Goal: Task Accomplishment & Management: Manage account settings

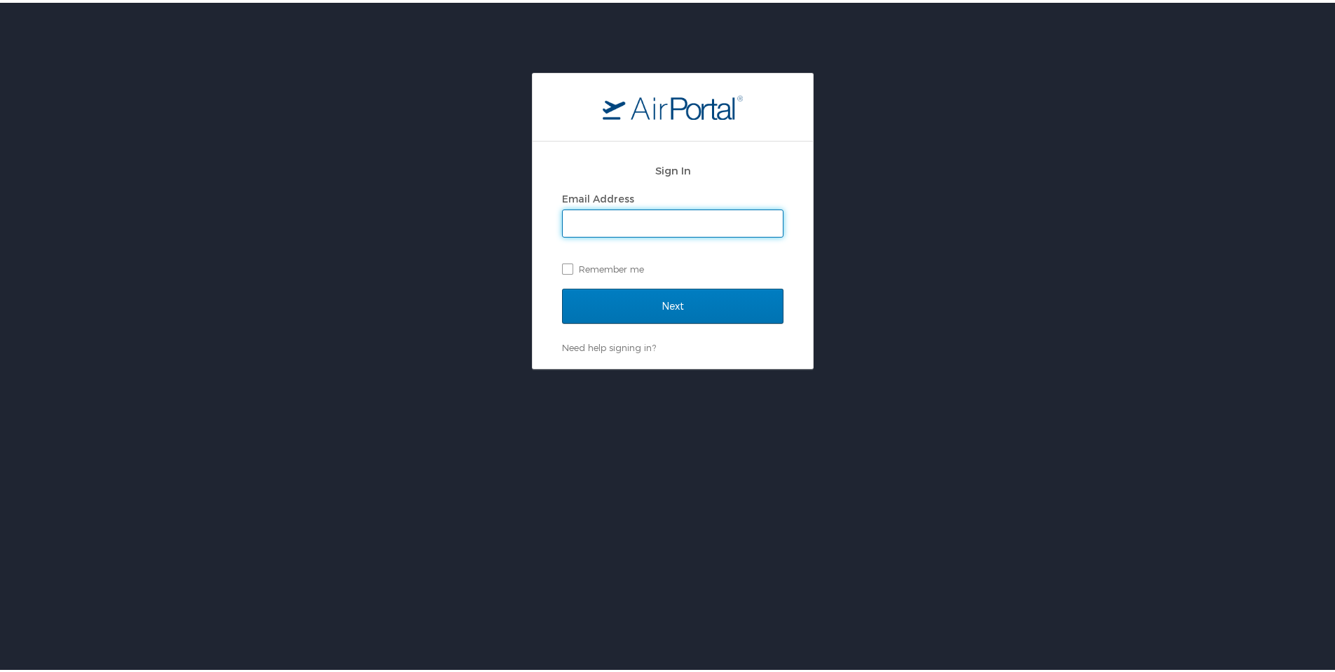
click at [698, 198] on div "Email Address" at bounding box center [672, 196] width 221 height 21
click at [700, 209] on input "Email Address" at bounding box center [673, 220] width 220 height 27
type input "april.bonner@outlook.com"
click at [562, 286] on input "Next" at bounding box center [672, 303] width 221 height 35
click at [689, 224] on input "Email Address" at bounding box center [673, 220] width 220 height 27
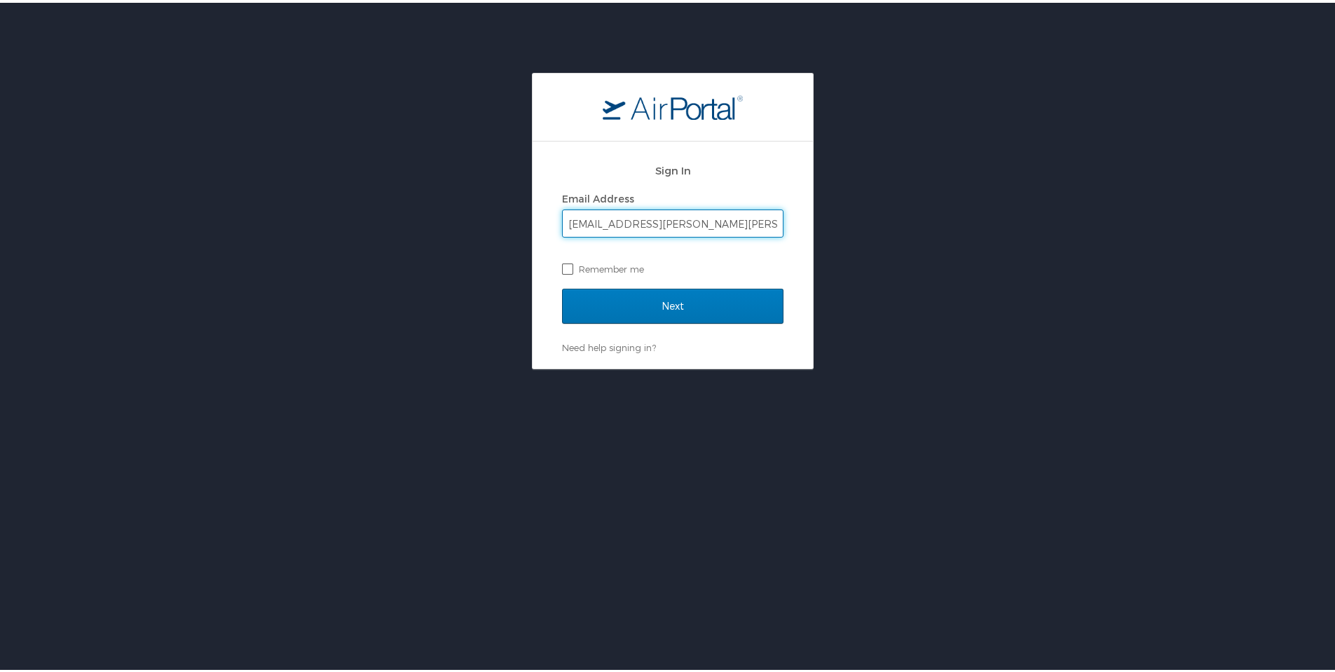
type input "april.bonner@phifer.com"
click at [566, 264] on label "Remember me" at bounding box center [672, 266] width 221 height 21
click at [566, 264] on input "Remember me" at bounding box center [566, 265] width 9 height 9
checkbox input "true"
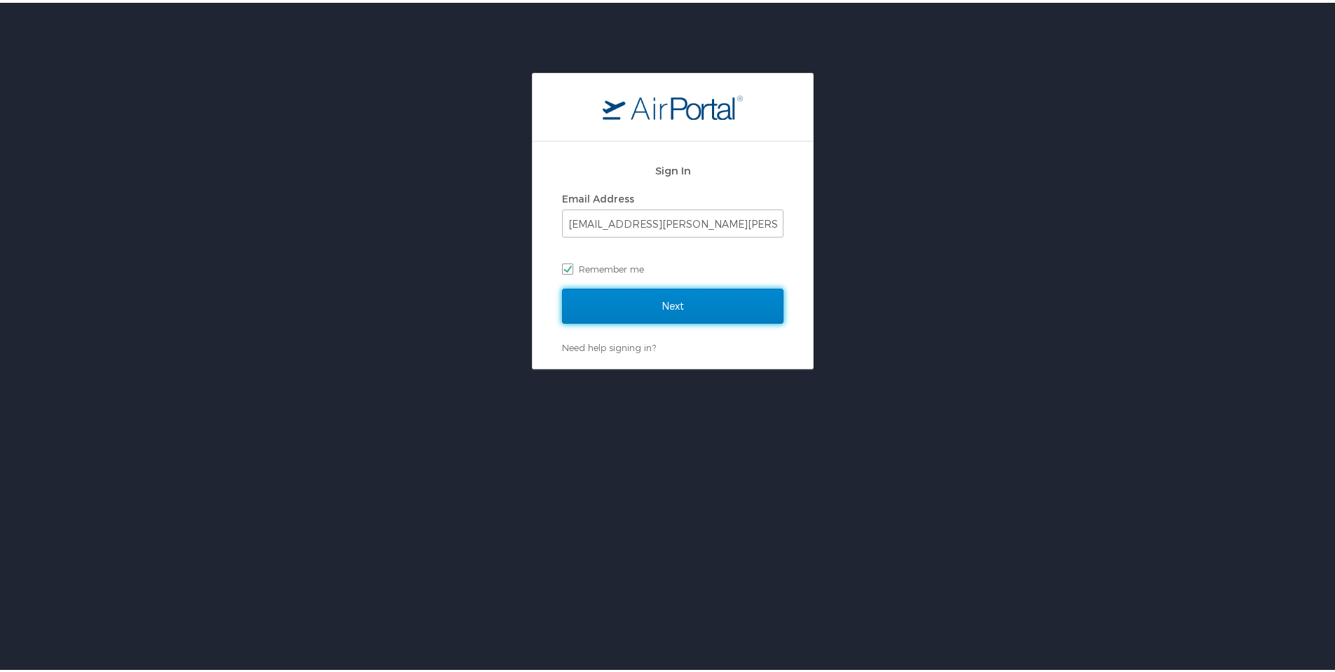
click at [661, 302] on input "Next" at bounding box center [672, 303] width 221 height 35
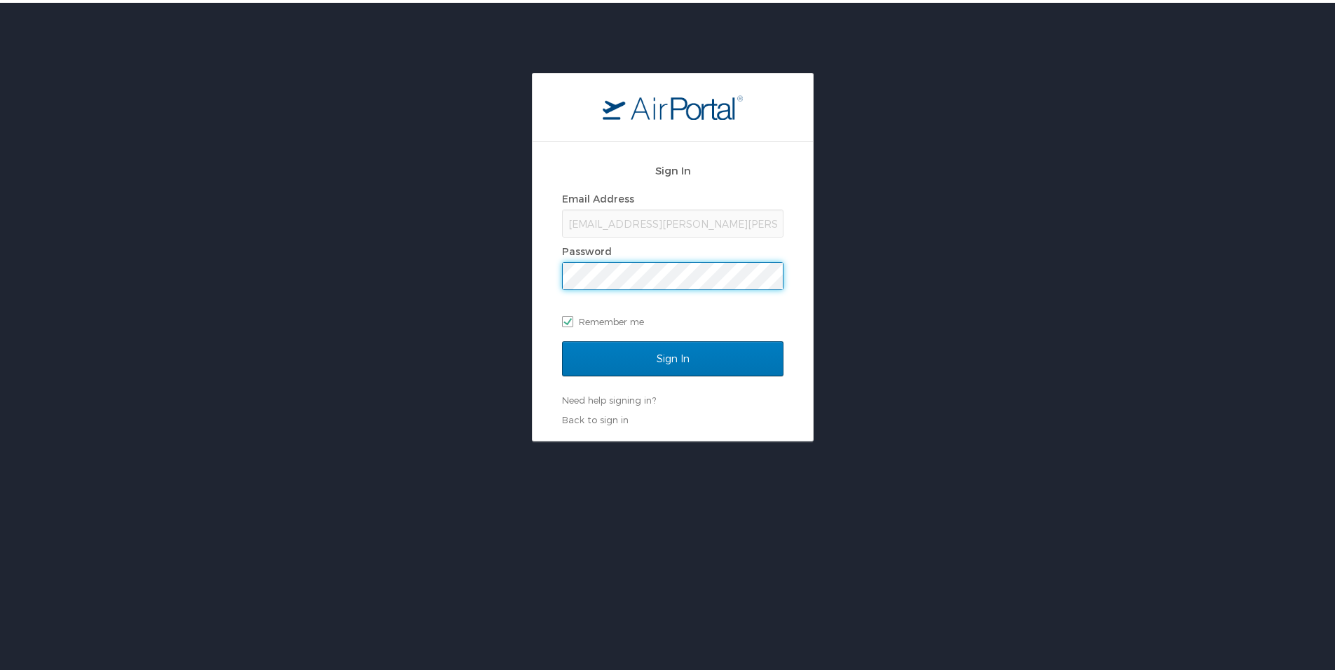
click at [562, 338] on input "Sign In" at bounding box center [672, 355] width 221 height 35
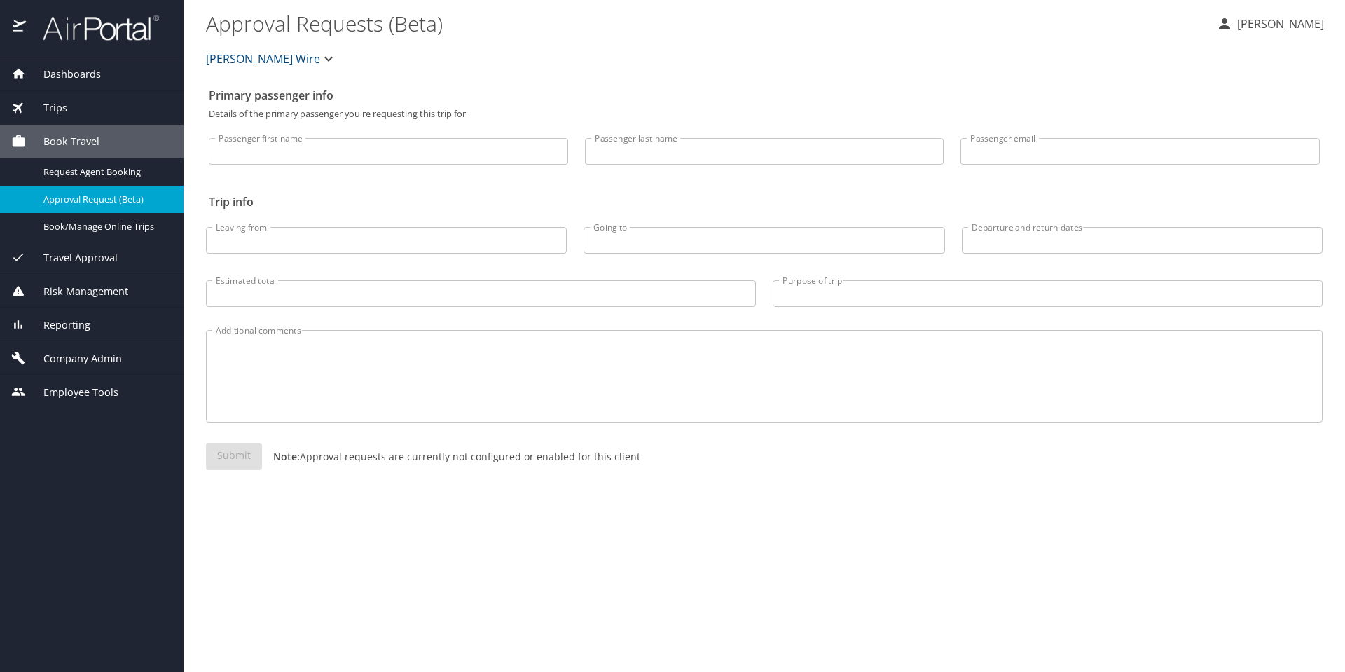
click at [70, 359] on span "Company Admin" at bounding box center [74, 358] width 96 height 15
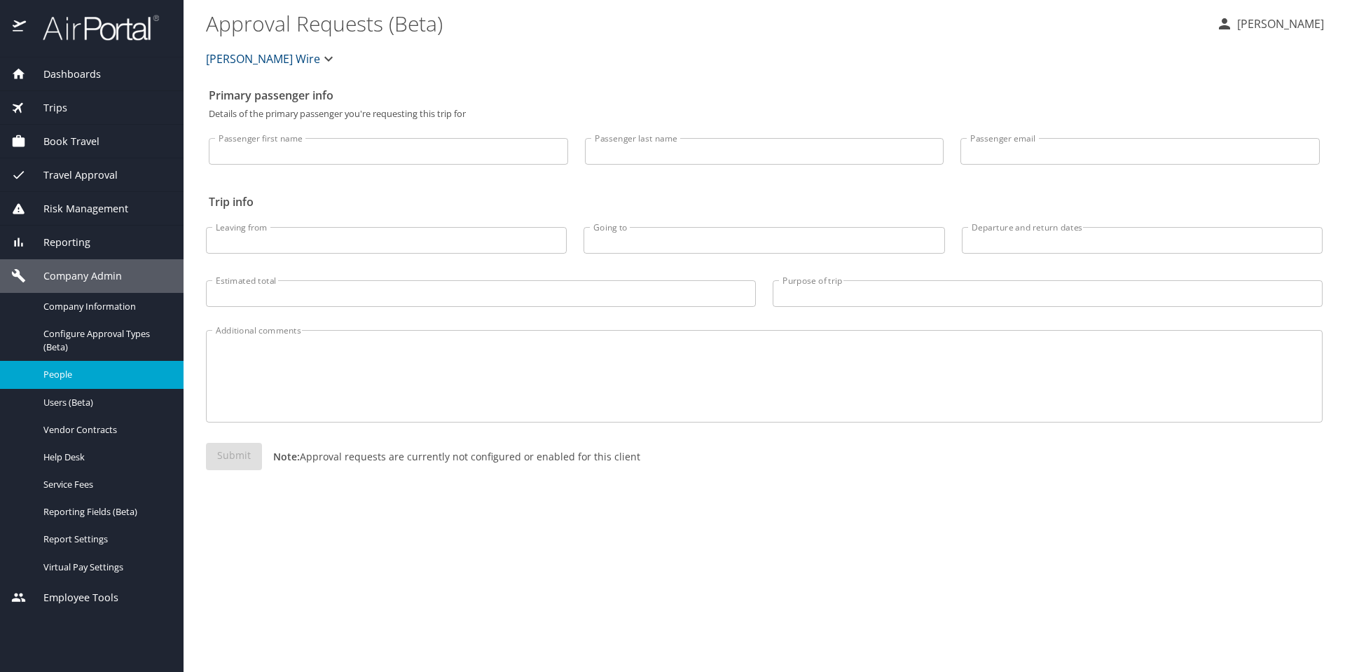
click at [61, 368] on span "People" at bounding box center [104, 374] width 123 height 13
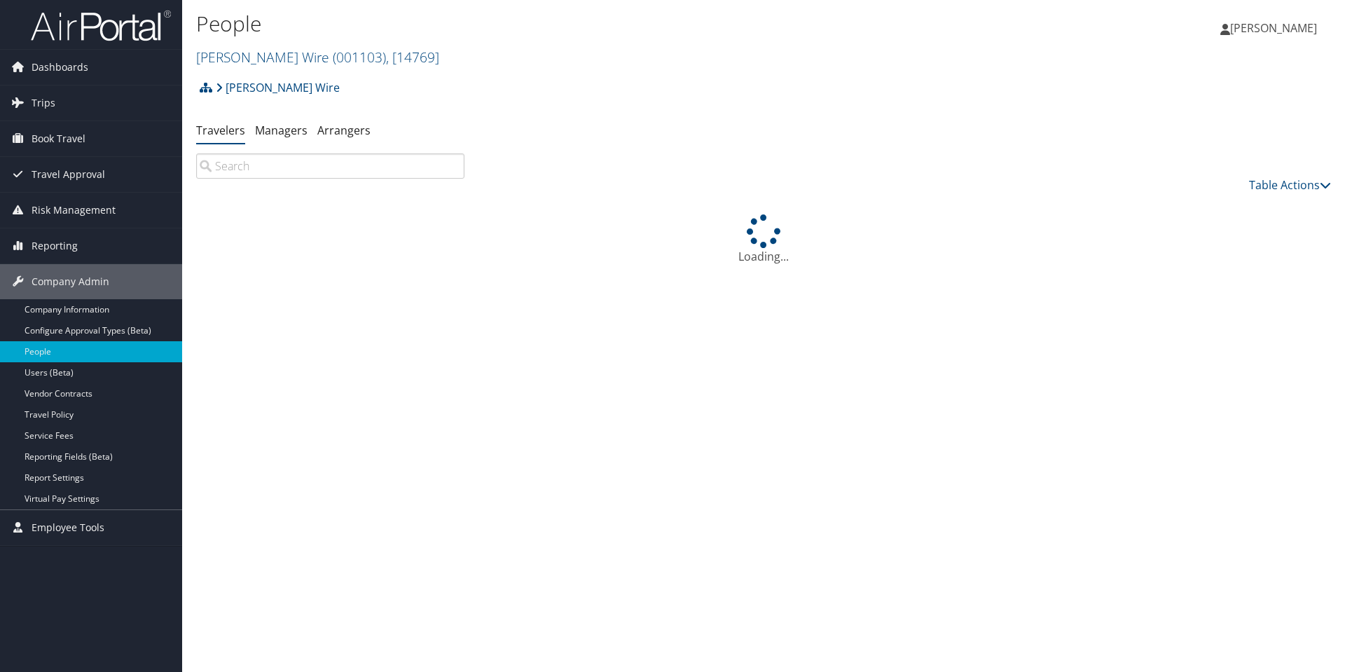
click at [317, 165] on input "search" at bounding box center [330, 165] width 268 height 25
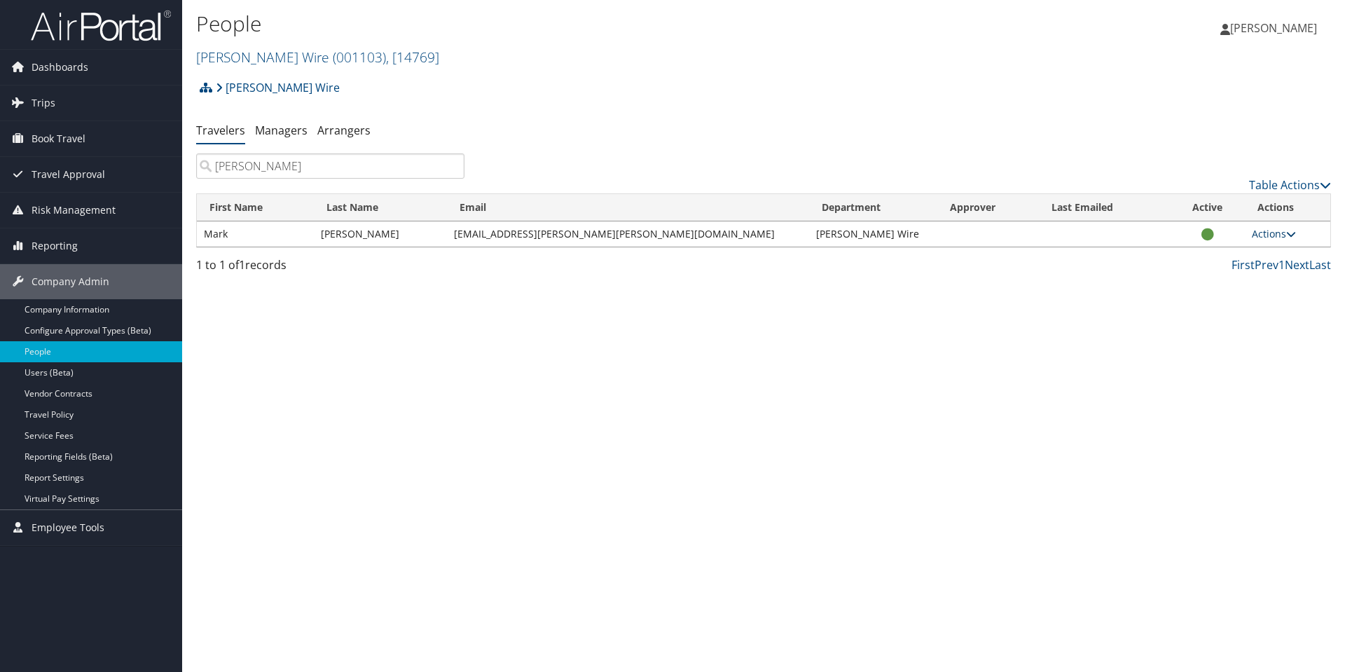
type input "edwards"
click at [1259, 238] on link "Actions" at bounding box center [1274, 233] width 44 height 13
click at [1239, 273] on link "View Profile" at bounding box center [1218, 278] width 129 height 24
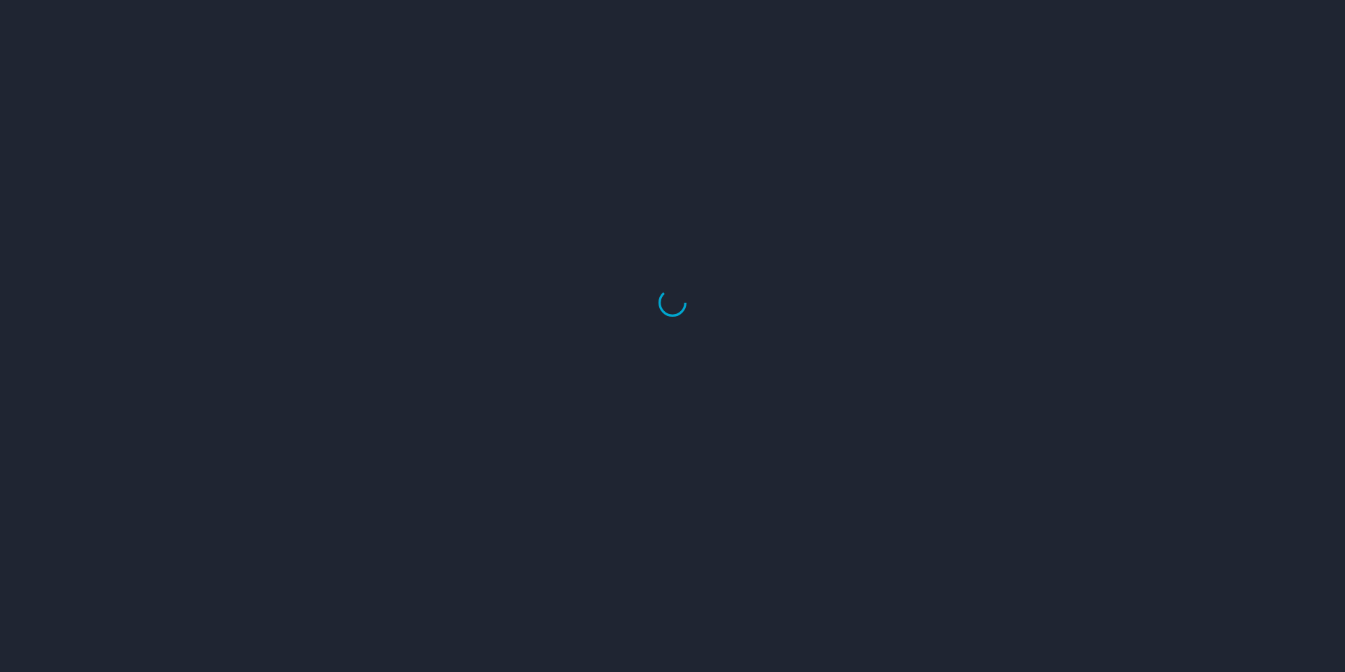
select select "US"
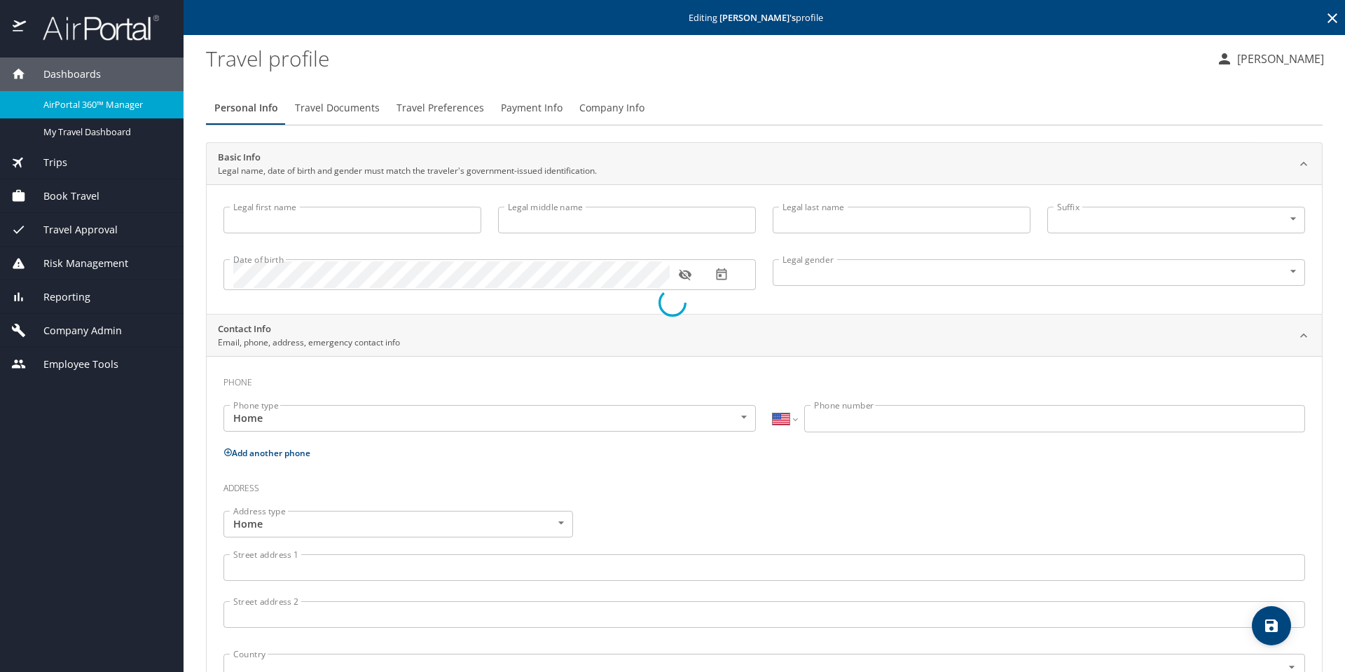
type input "Mark"
type input "[PERSON_NAME]"
type input "[DEMOGRAPHIC_DATA]"
select select "EG"
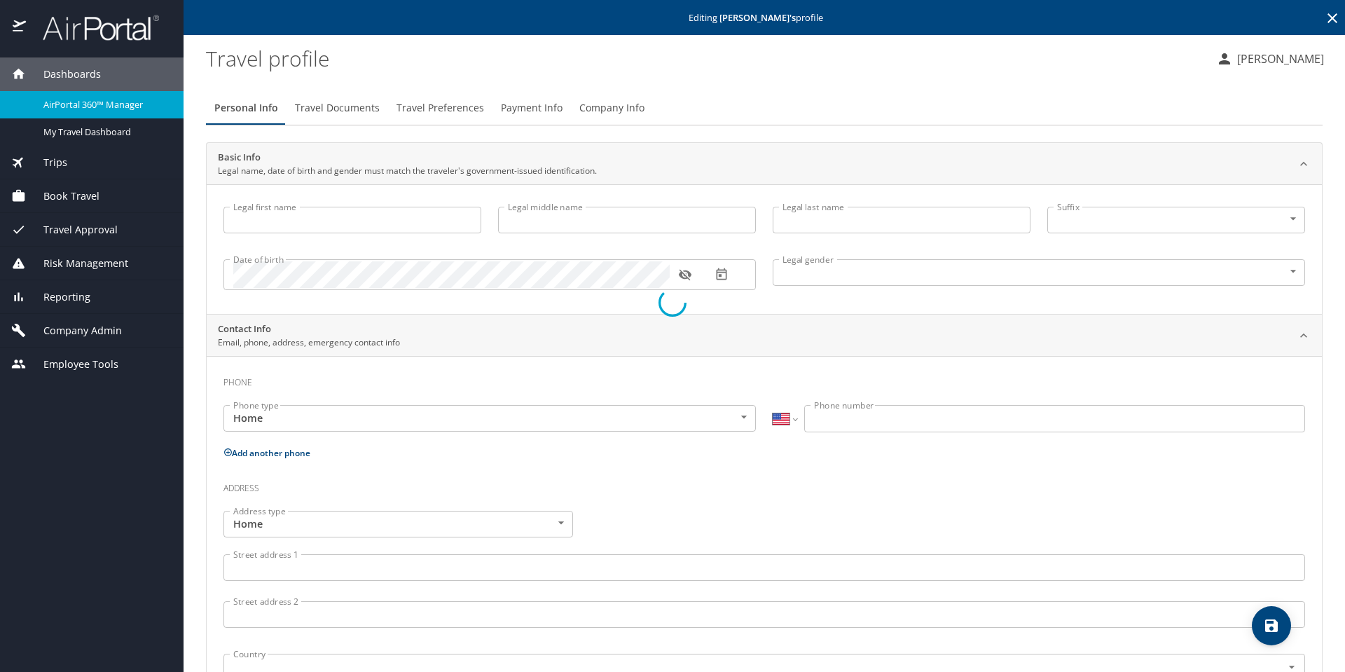
select select "EG"
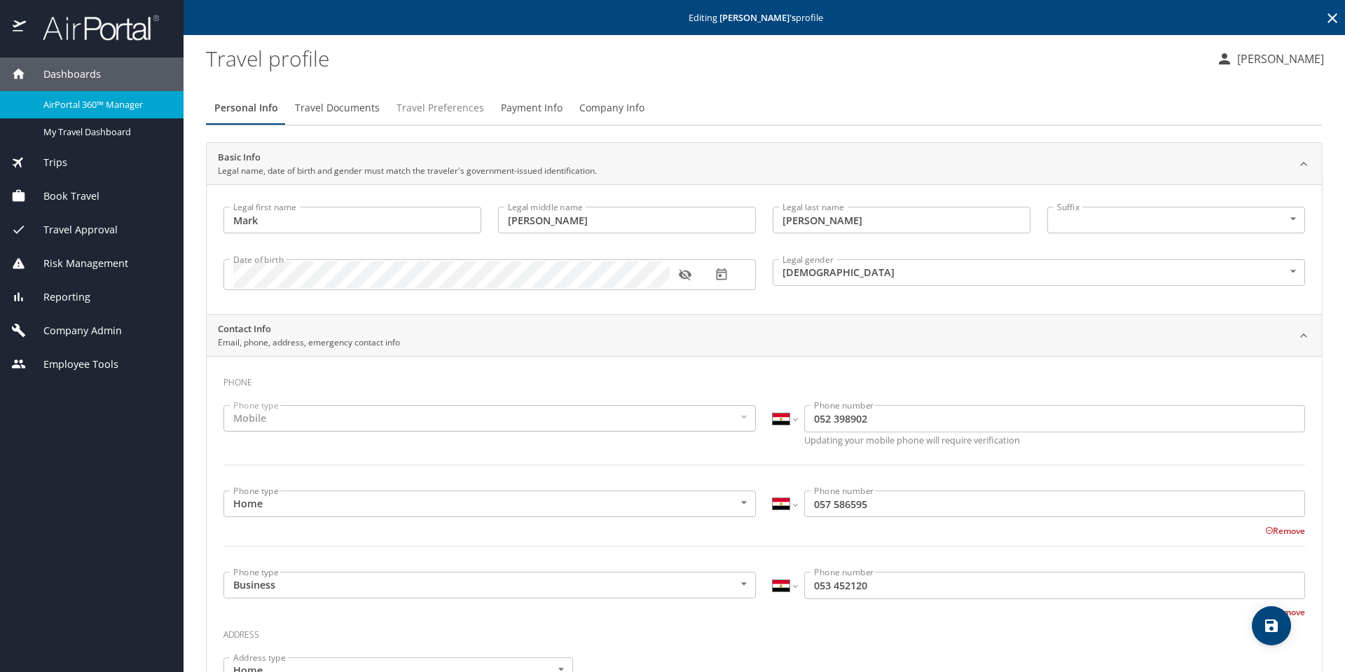
click at [467, 100] on span "Travel Preferences" at bounding box center [441, 108] width 88 height 18
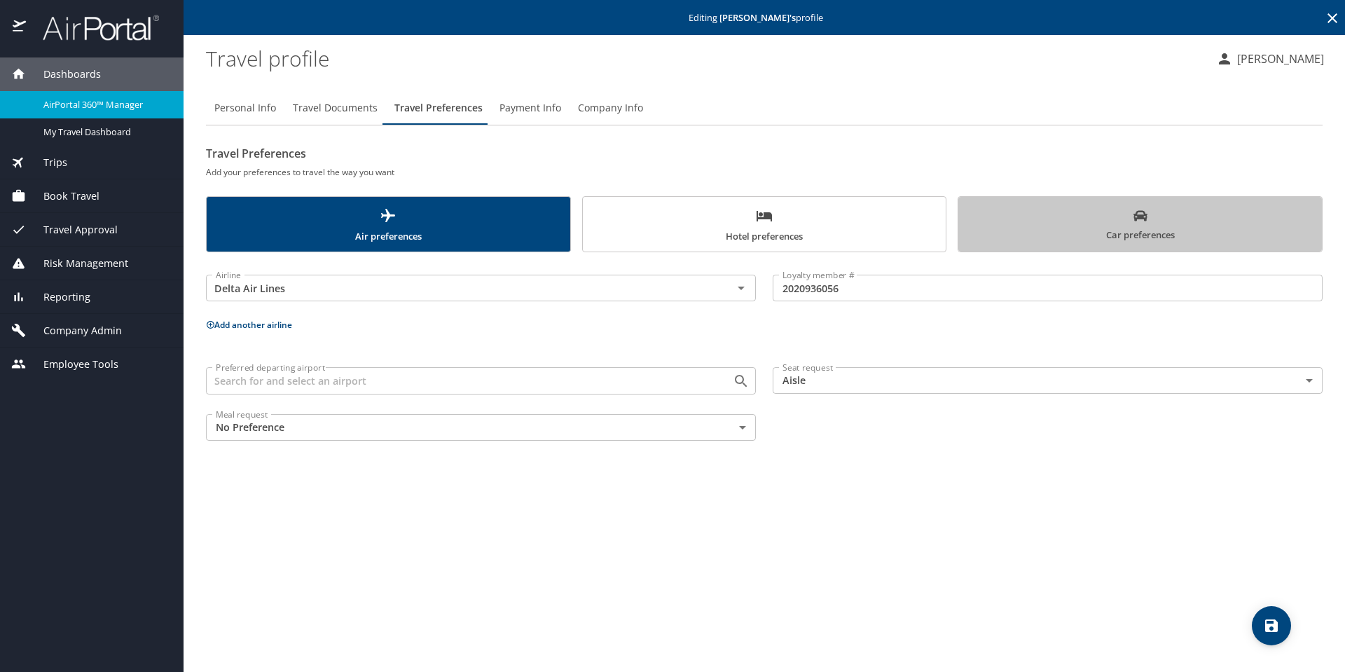
click at [1067, 212] on span "Car preferences" at bounding box center [1140, 226] width 347 height 34
